Goal: Information Seeking & Learning: Learn about a topic

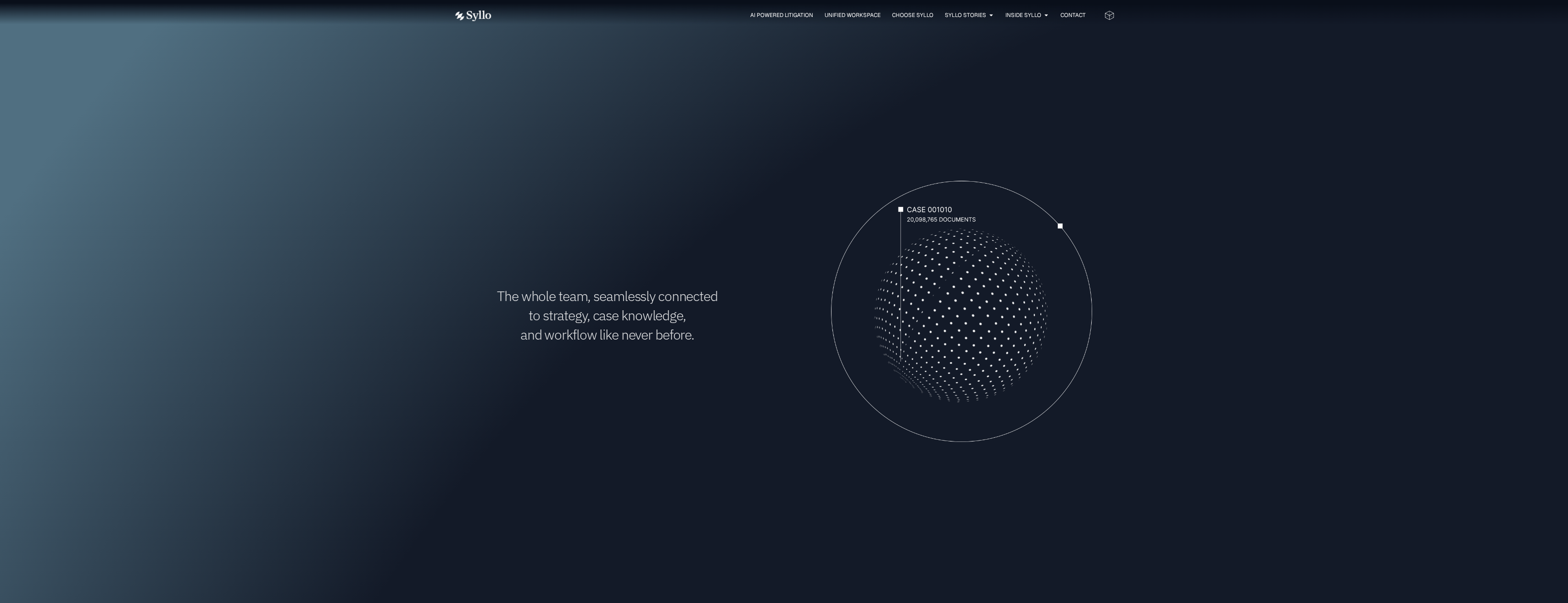
scroll to position [229, 0]
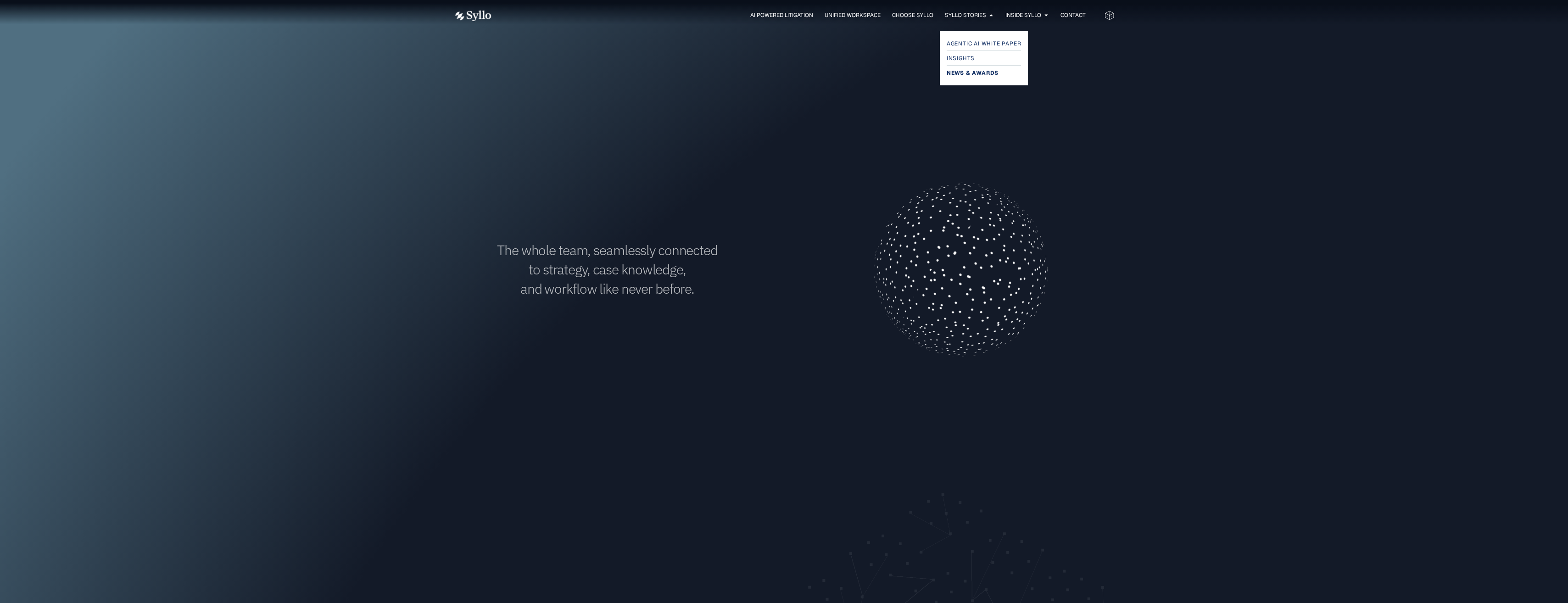
click at [980, 70] on span "News & Awards" at bounding box center [973, 73] width 52 height 11
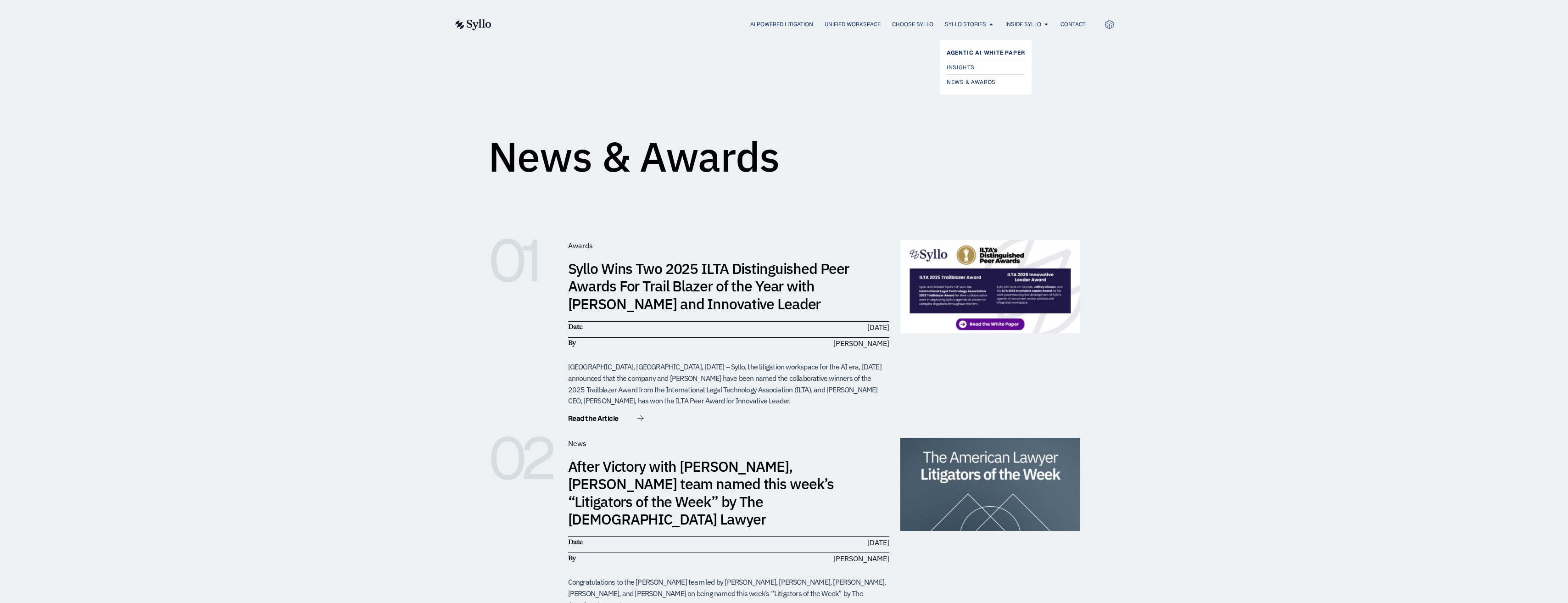
click at [973, 49] on span "Agentic AI White Paper" at bounding box center [986, 53] width 78 height 11
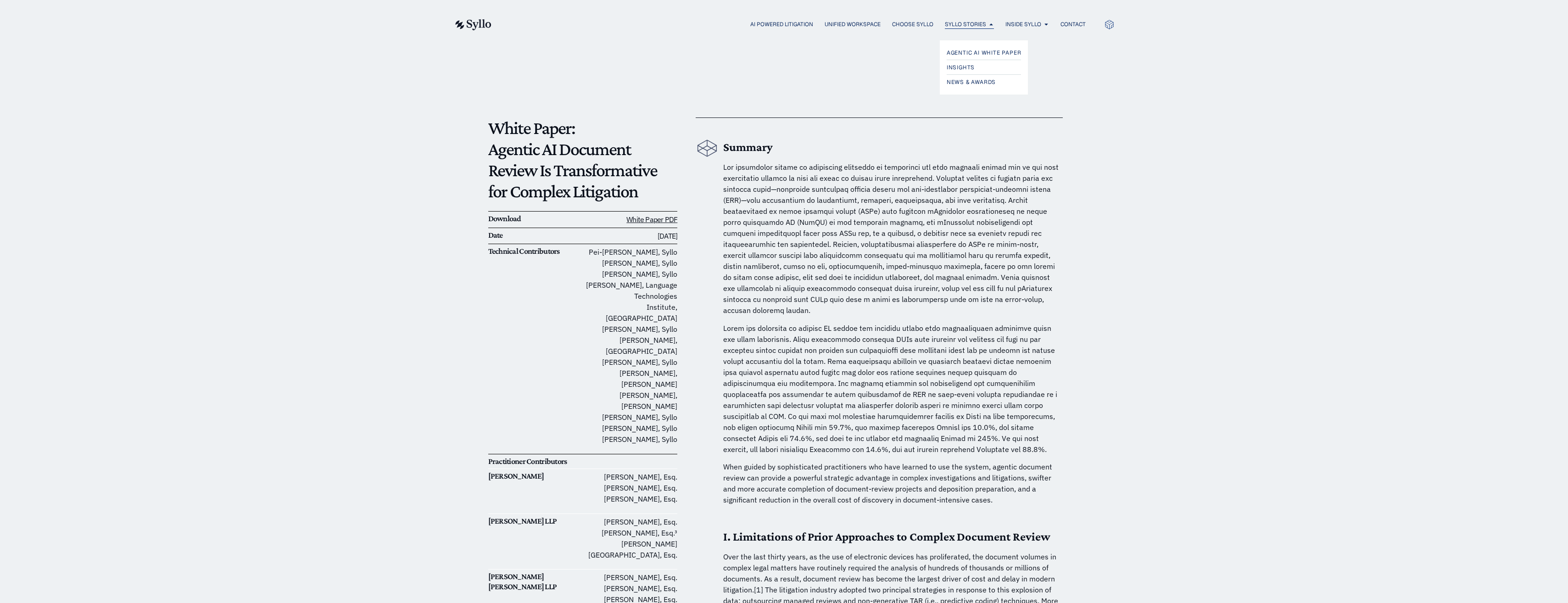
click at [972, 23] on span "Syllo Stories" at bounding box center [965, 24] width 41 height 8
click at [978, 81] on span "News & Awards" at bounding box center [973, 82] width 52 height 11
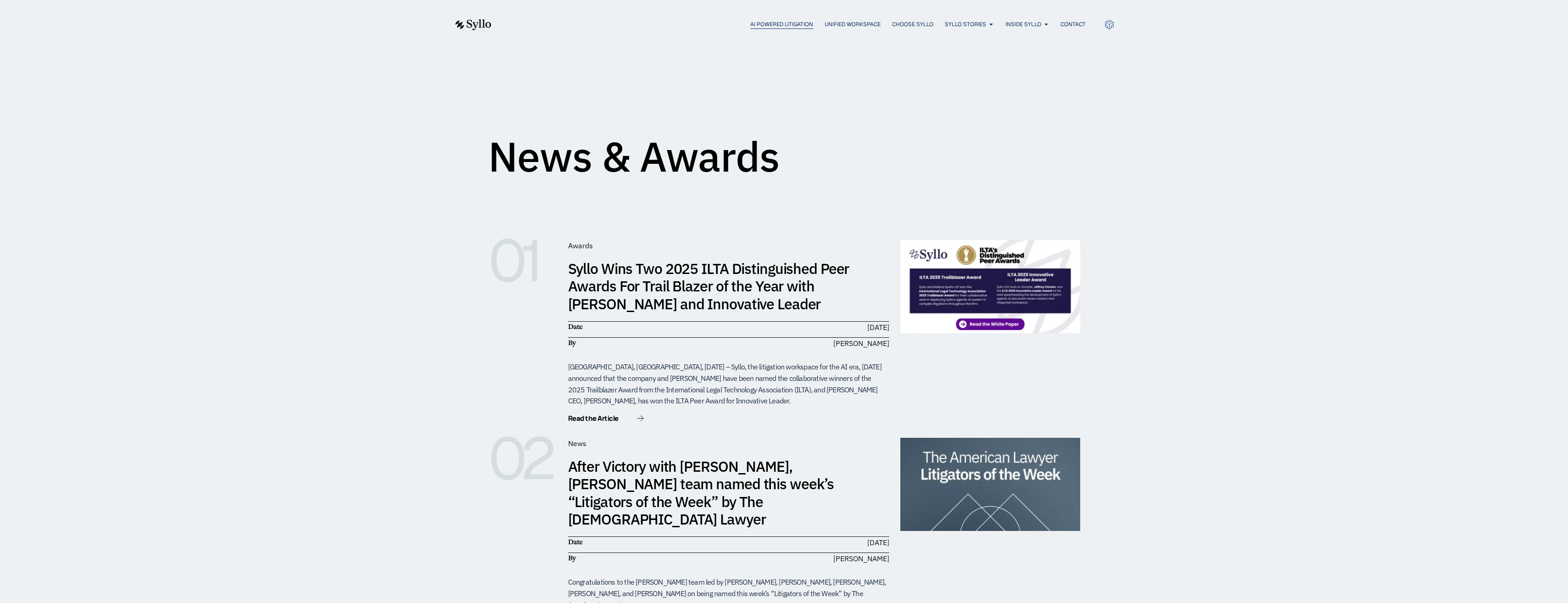
click at [791, 25] on span "AI Powered Litigation" at bounding box center [782, 24] width 63 height 8
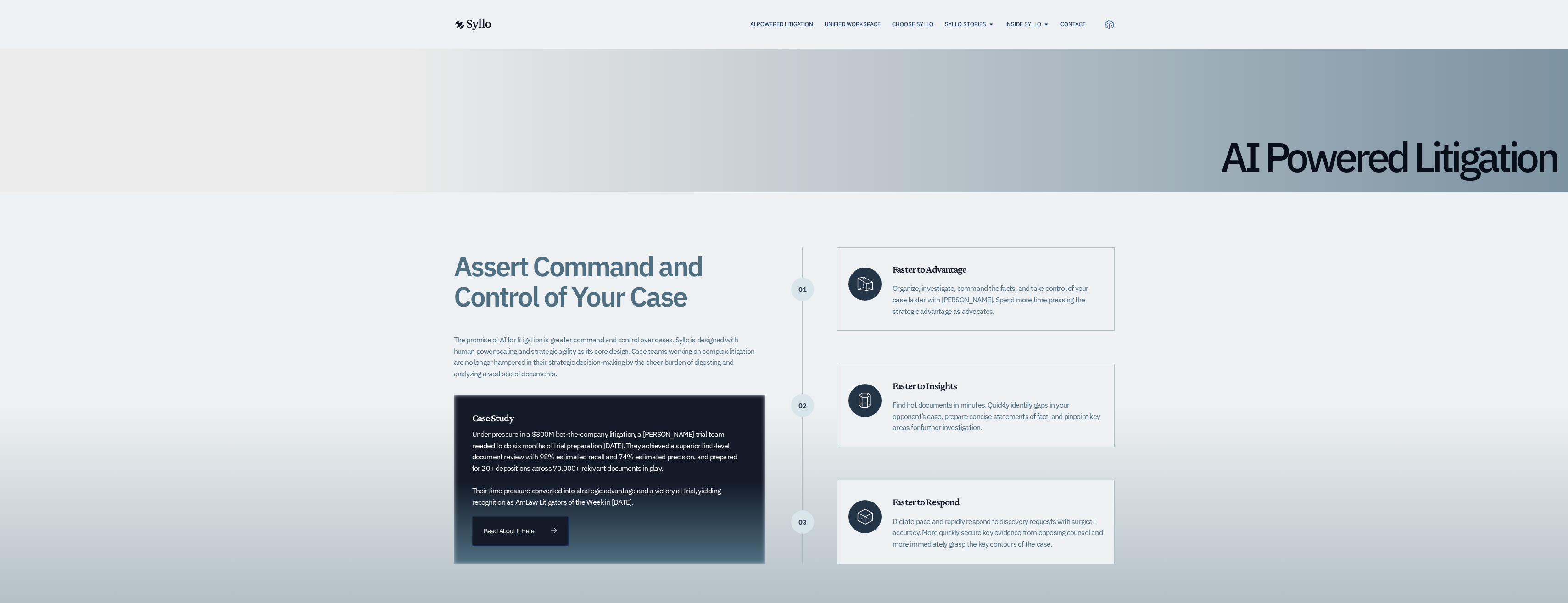
click at [373, 257] on div "Assert Command and Control of Your Case The promise of AI for litigation is gre…" at bounding box center [784, 405] width 1568 height 426
click at [767, 23] on span "AI Powered Litigation" at bounding box center [782, 24] width 63 height 8
click at [848, 25] on span "Unified Workspace" at bounding box center [853, 24] width 56 height 8
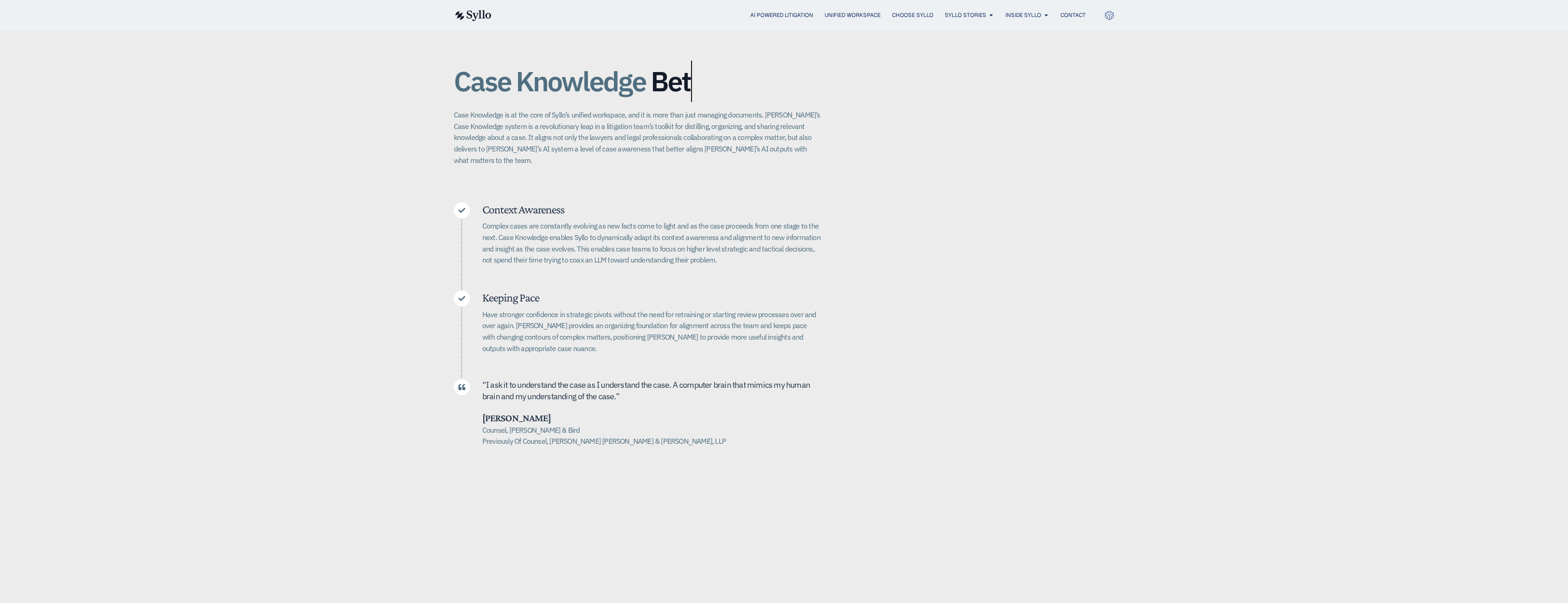
scroll to position [184, 0]
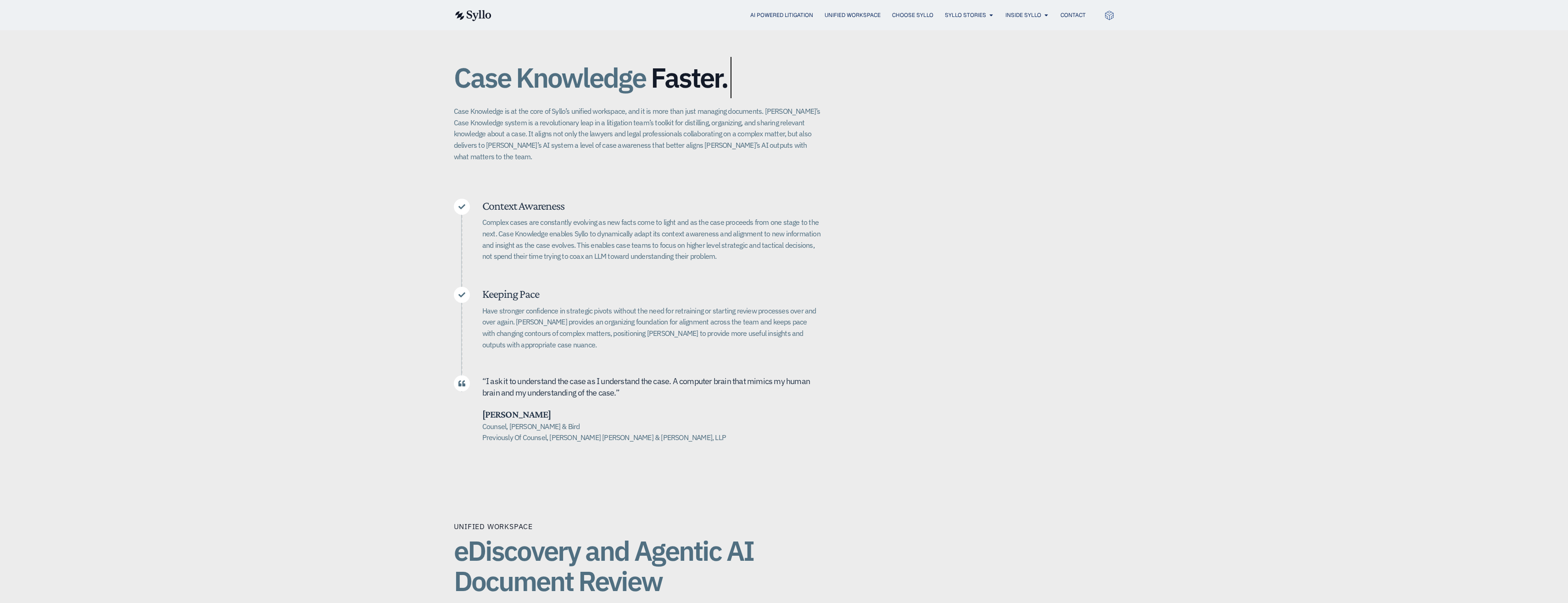
drag, startPoint x: 553, startPoint y: 403, endPoint x: 481, endPoint y: 402, distance: 72.0
click at [481, 402] on div "“ I ask it to u nderstand the case as I understand the case. A computer brain t…" at bounding box center [637, 409] width 367 height 68
drag, startPoint x: 481, startPoint y: 402, endPoint x: 476, endPoint y: 401, distance: 5.1
click at [474, 401] on div "“ I ask it to u nderstand the case as I understand the case. A computer brain t…" at bounding box center [637, 409] width 367 height 68
drag, startPoint x: 478, startPoint y: 401, endPoint x: 550, endPoint y: 411, distance: 72.7
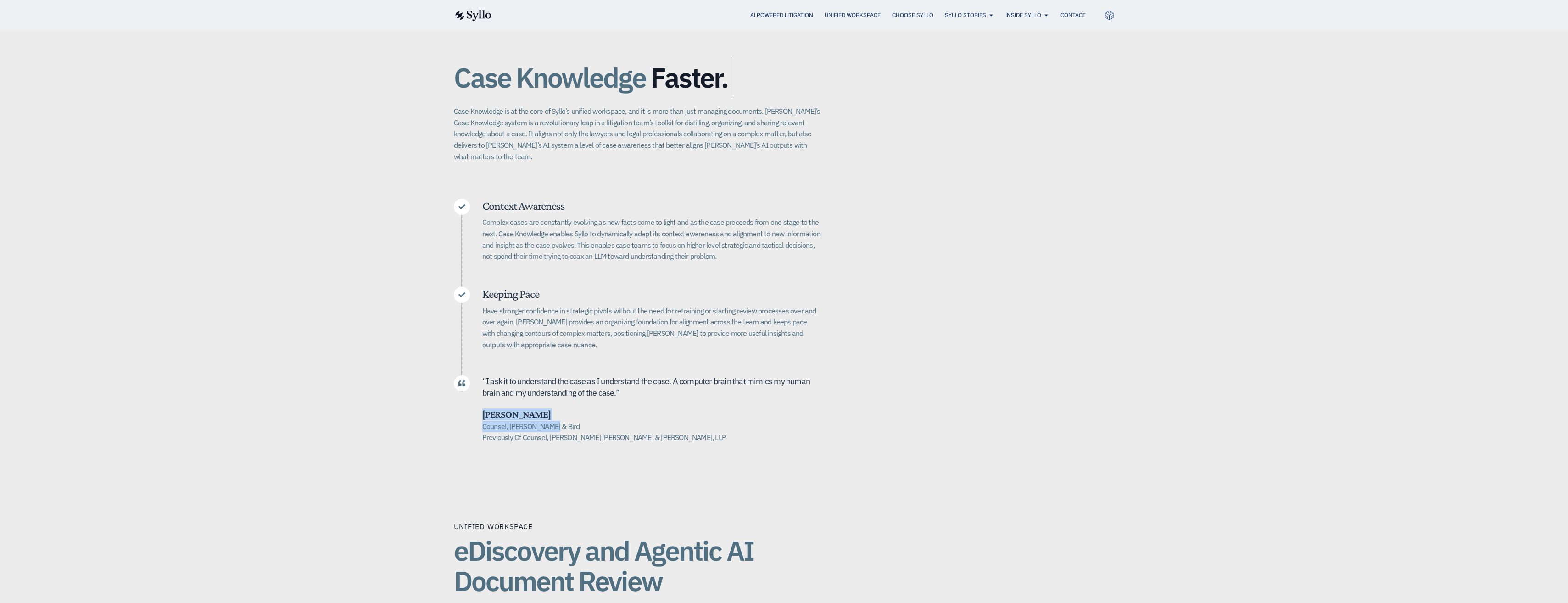
click at [550, 411] on div "“ I ask it to u nderstand the case as I understand the case. A computer brain t…" at bounding box center [637, 409] width 367 height 68
drag, startPoint x: 550, startPoint y: 411, endPoint x: 524, endPoint y: 414, distance: 26.2
click at [945, 308] on div "Case Knowledge Better. Bigger. Faster. Case Knowledge is at the core of Syllo’s…" at bounding box center [784, 248] width 661 height 463
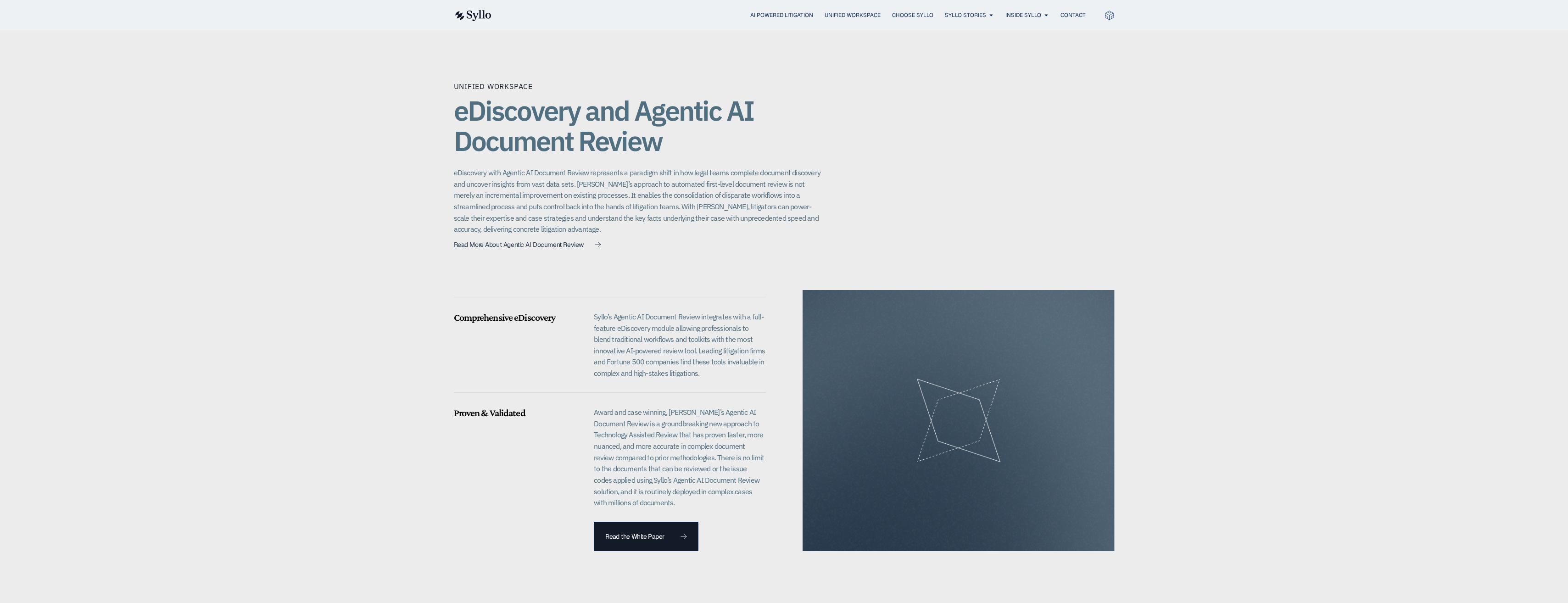
scroll to position [643, 0]
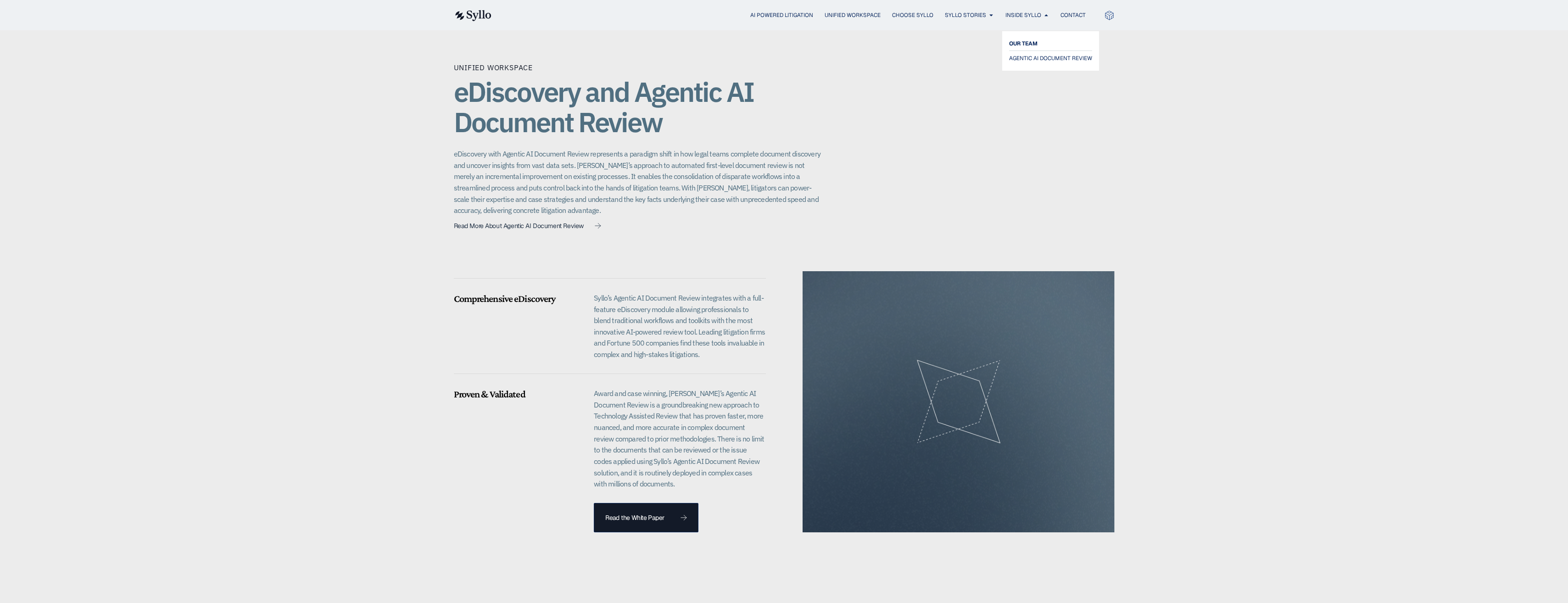
click at [1032, 41] on span "OUR TEAM" at bounding box center [1023, 43] width 29 height 11
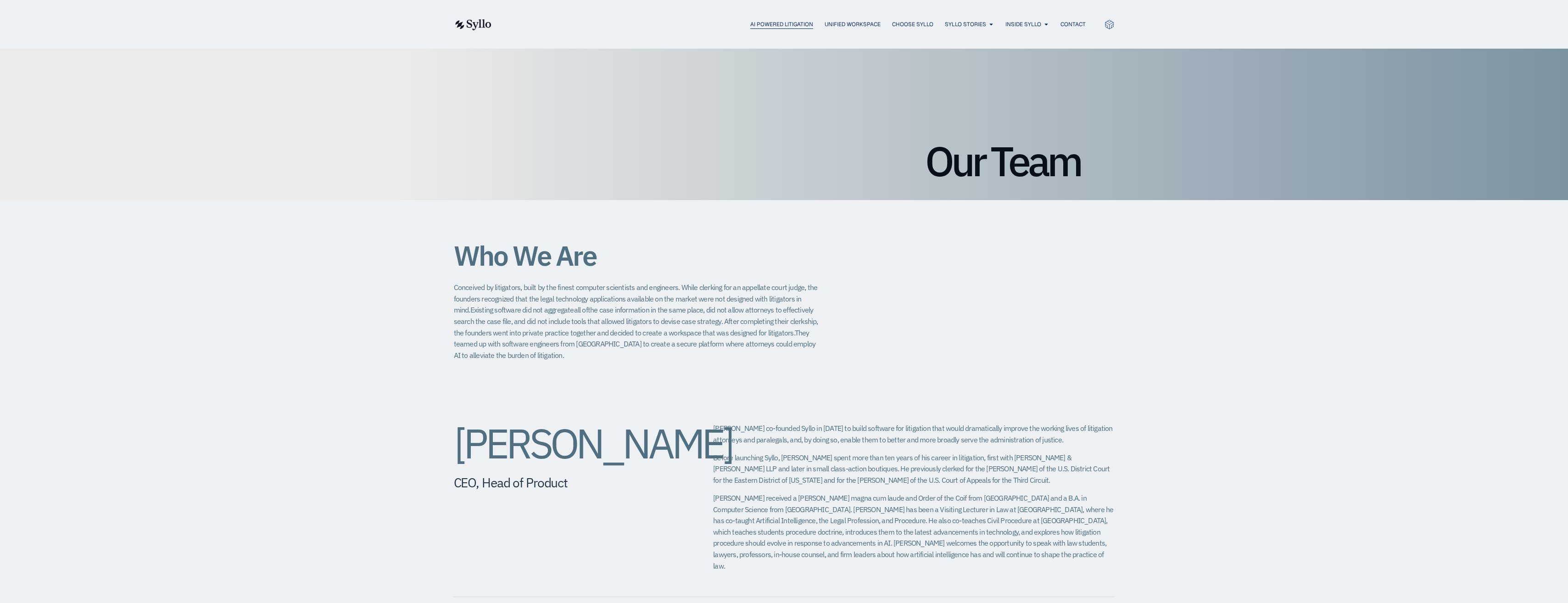
click at [774, 20] on span "AI Powered Litigation" at bounding box center [782, 24] width 63 height 8
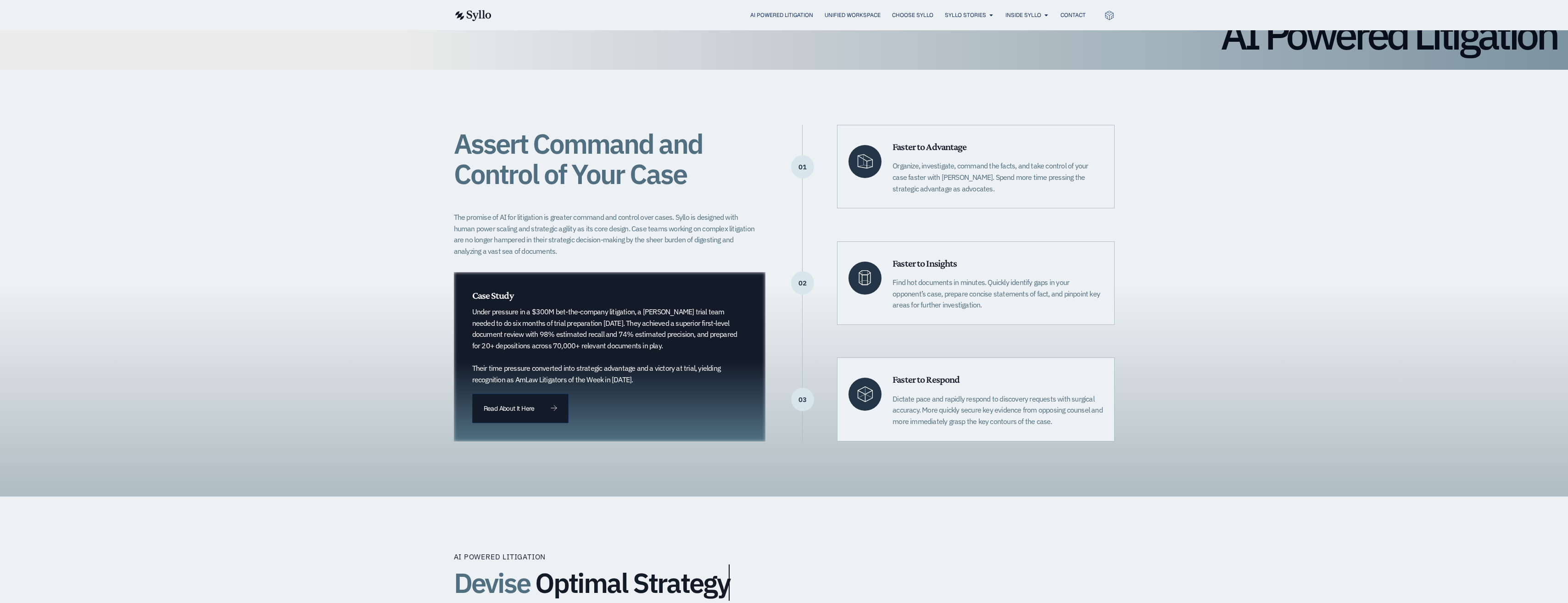
scroll to position [138, 0]
